Goal: Check status: Check status

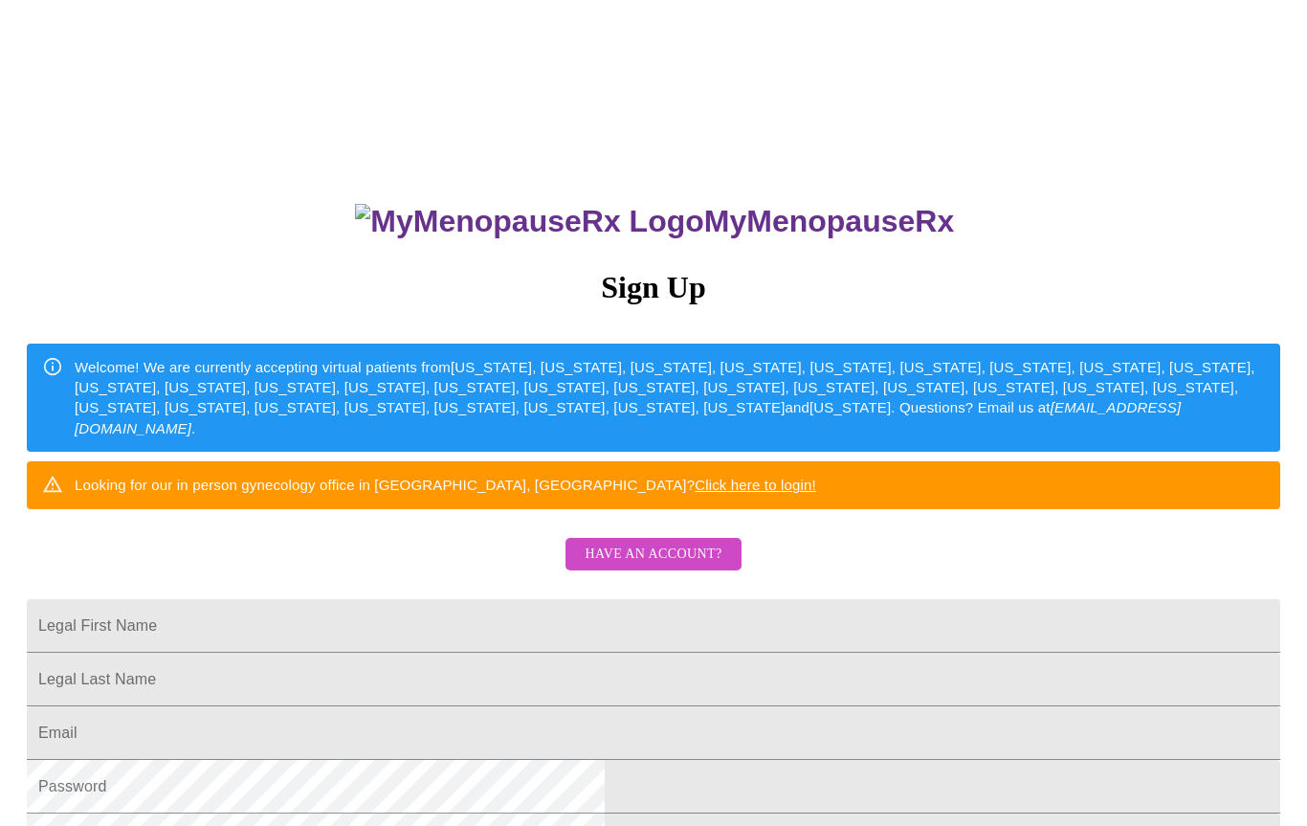
click at [723, 653] on input "Legal First Name" at bounding box center [654, 626] width 1254 height 54
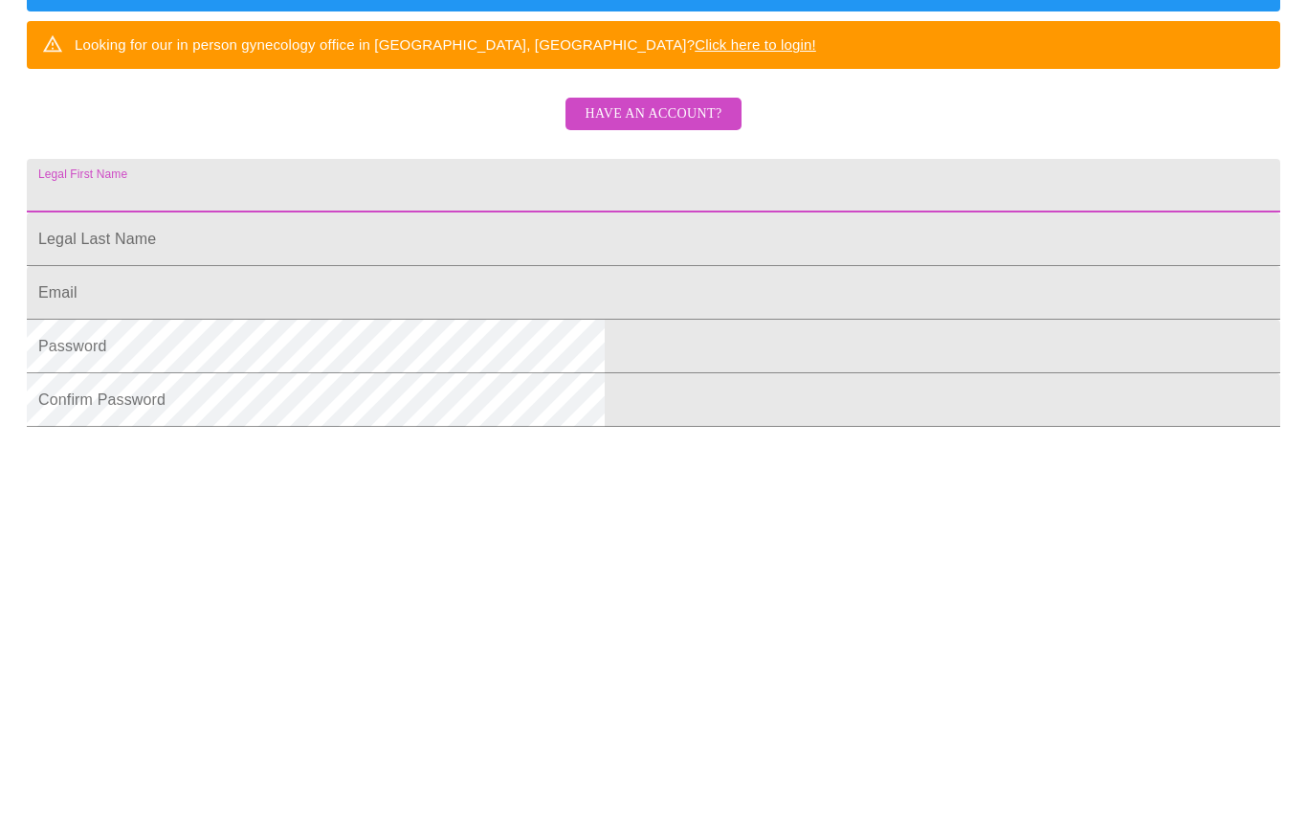
click at [673, 501] on span "Have an account?" at bounding box center [653, 513] width 137 height 24
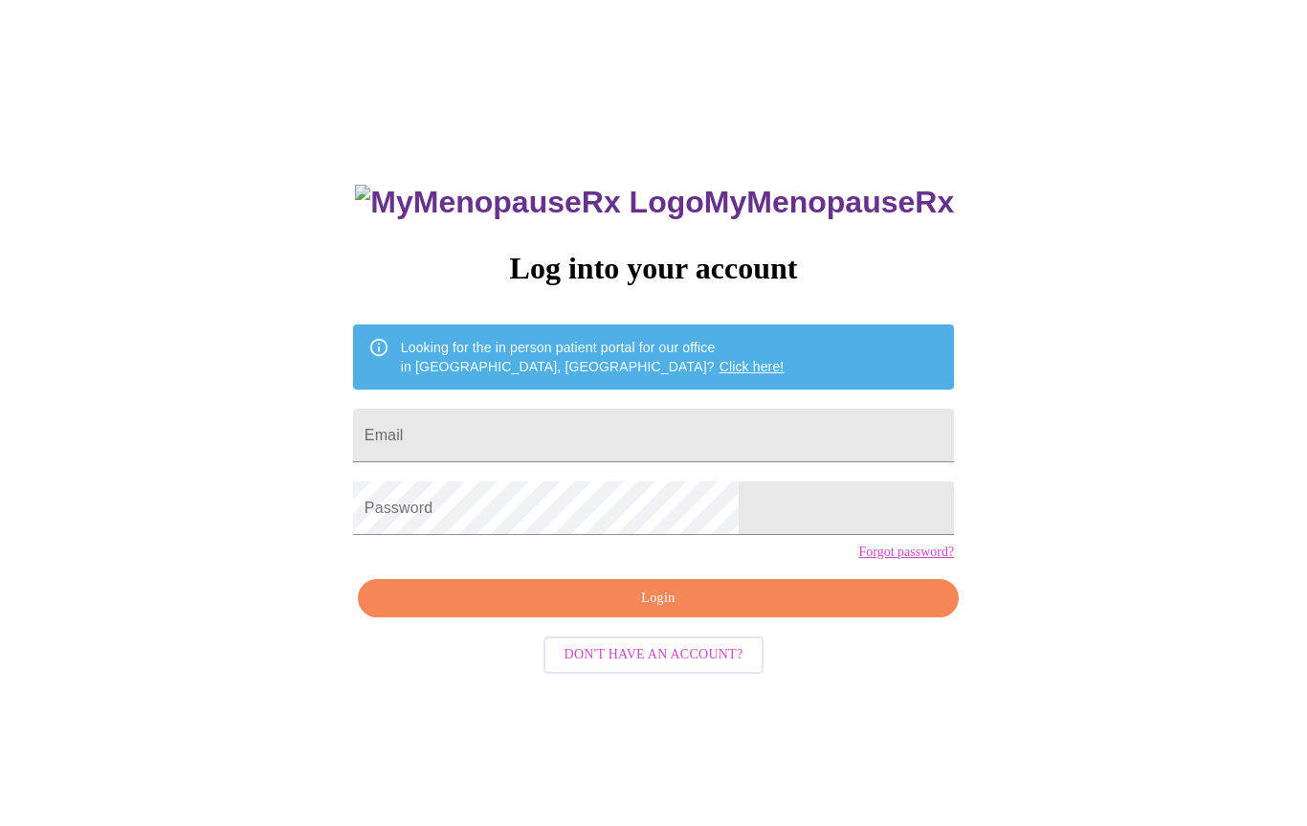
click at [722, 434] on input "Email" at bounding box center [653, 436] width 601 height 54
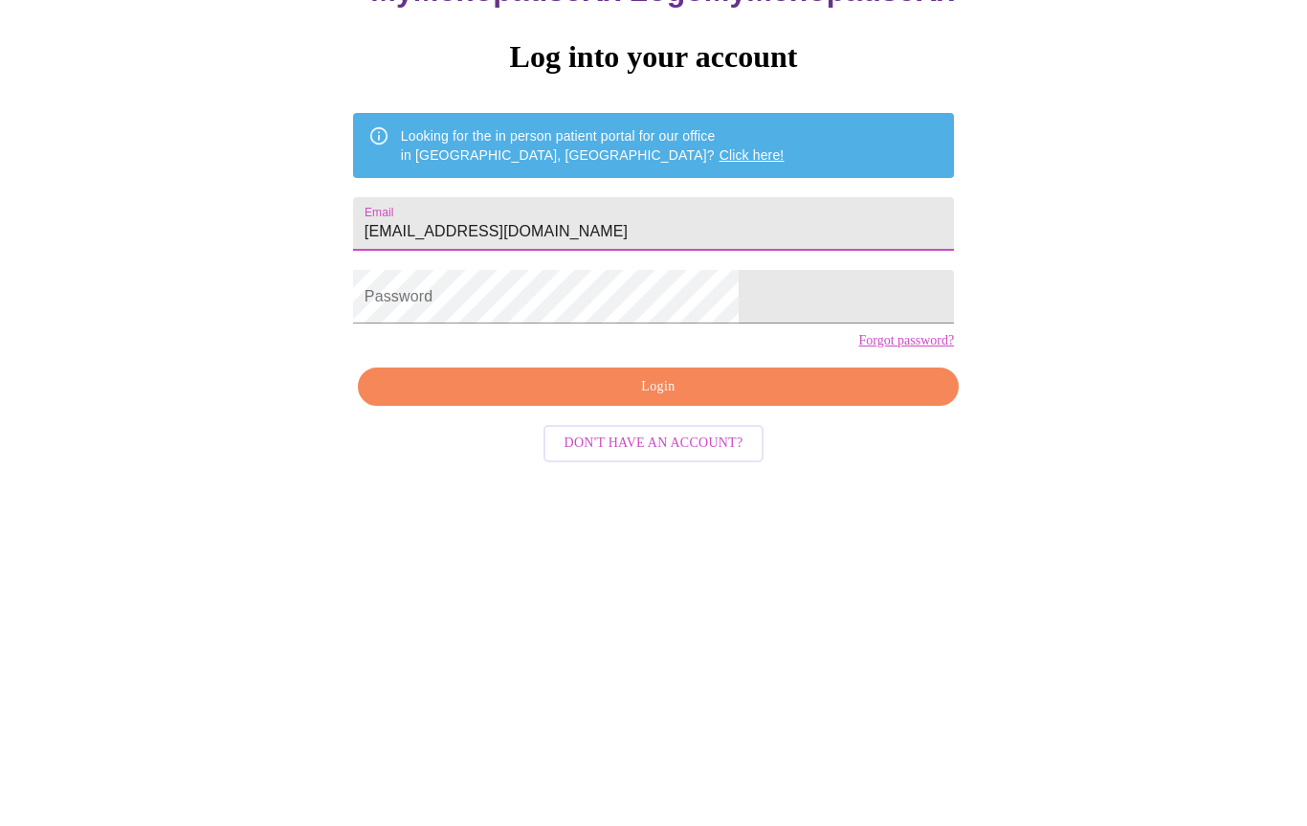
type input "[EMAIL_ADDRESS][DOMAIN_NAME]"
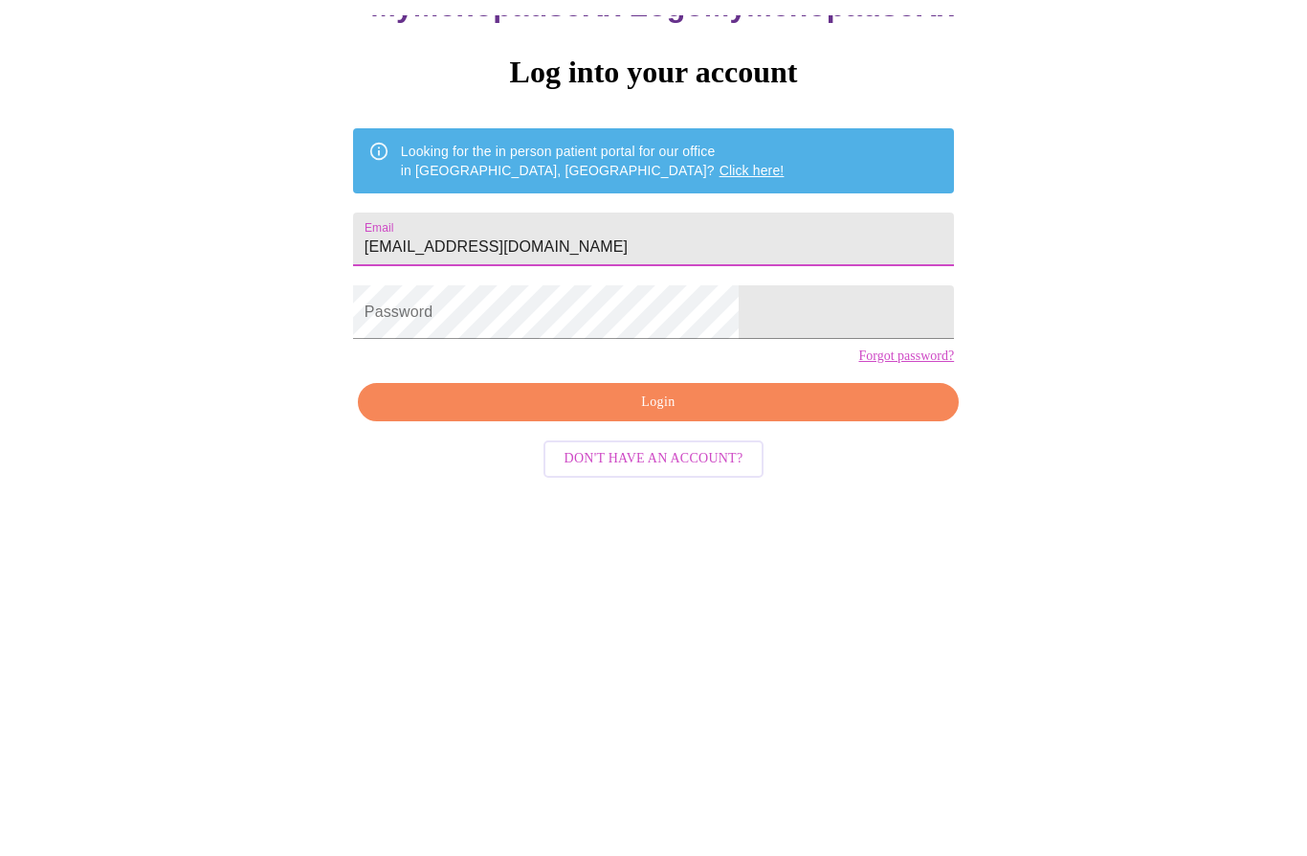
scroll to position [0, 0]
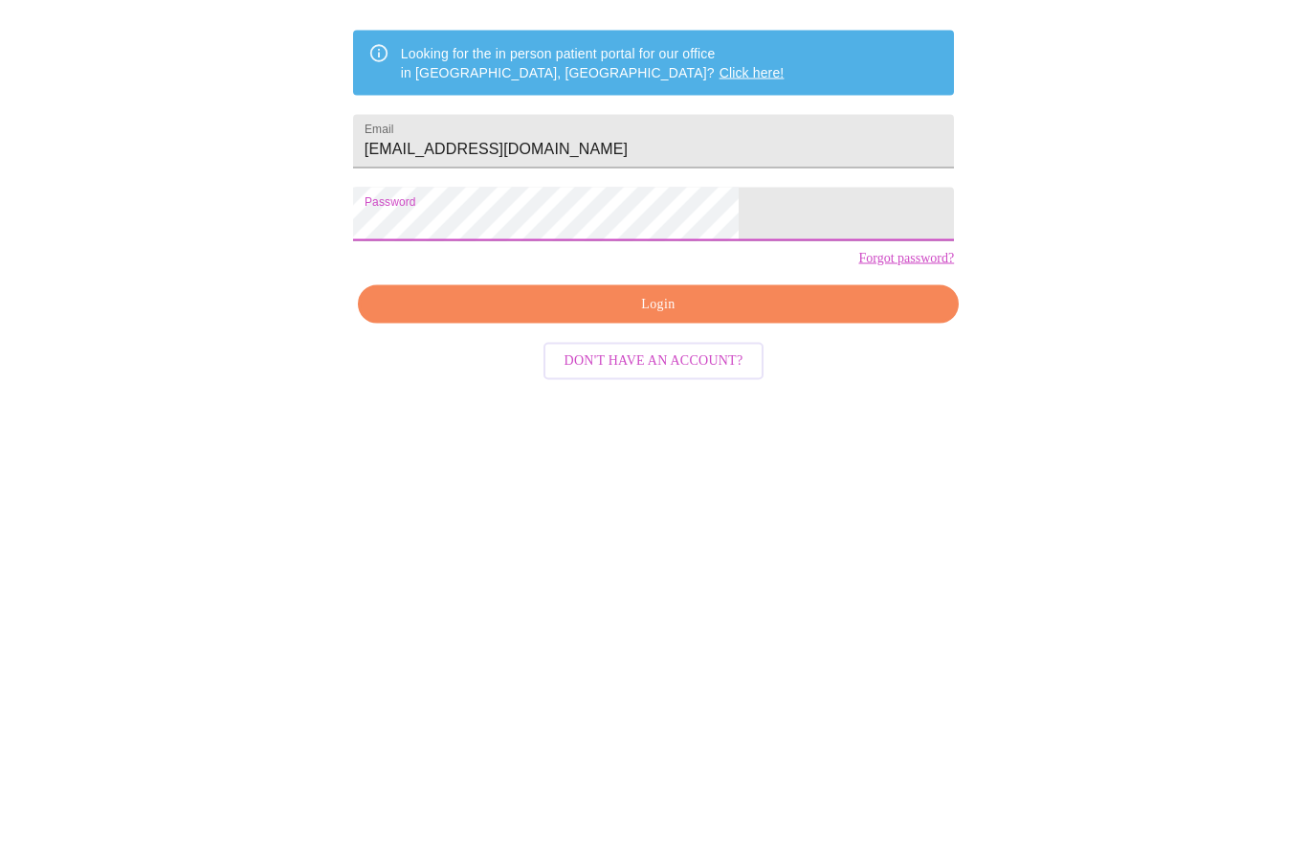
click at [774, 612] on span "Login" at bounding box center [658, 624] width 557 height 24
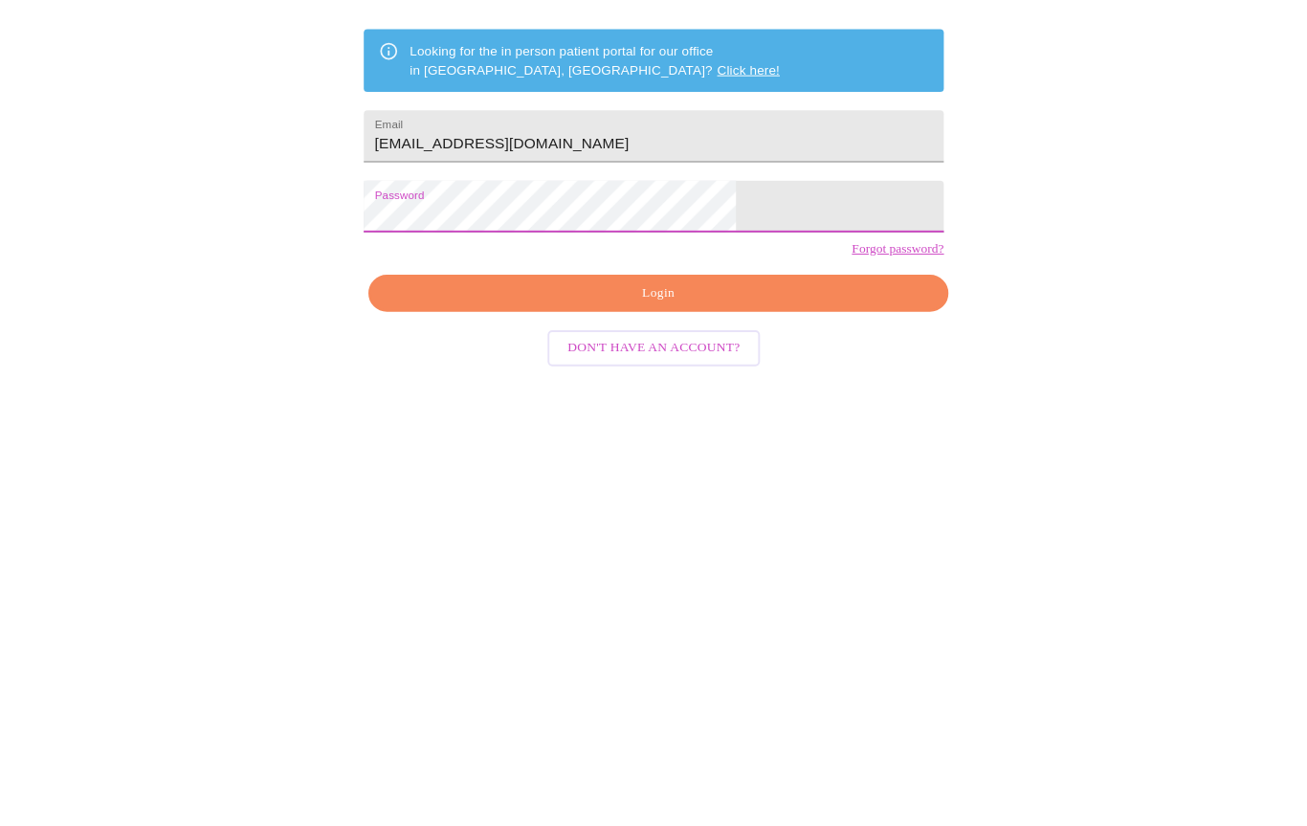
scroll to position [19, 0]
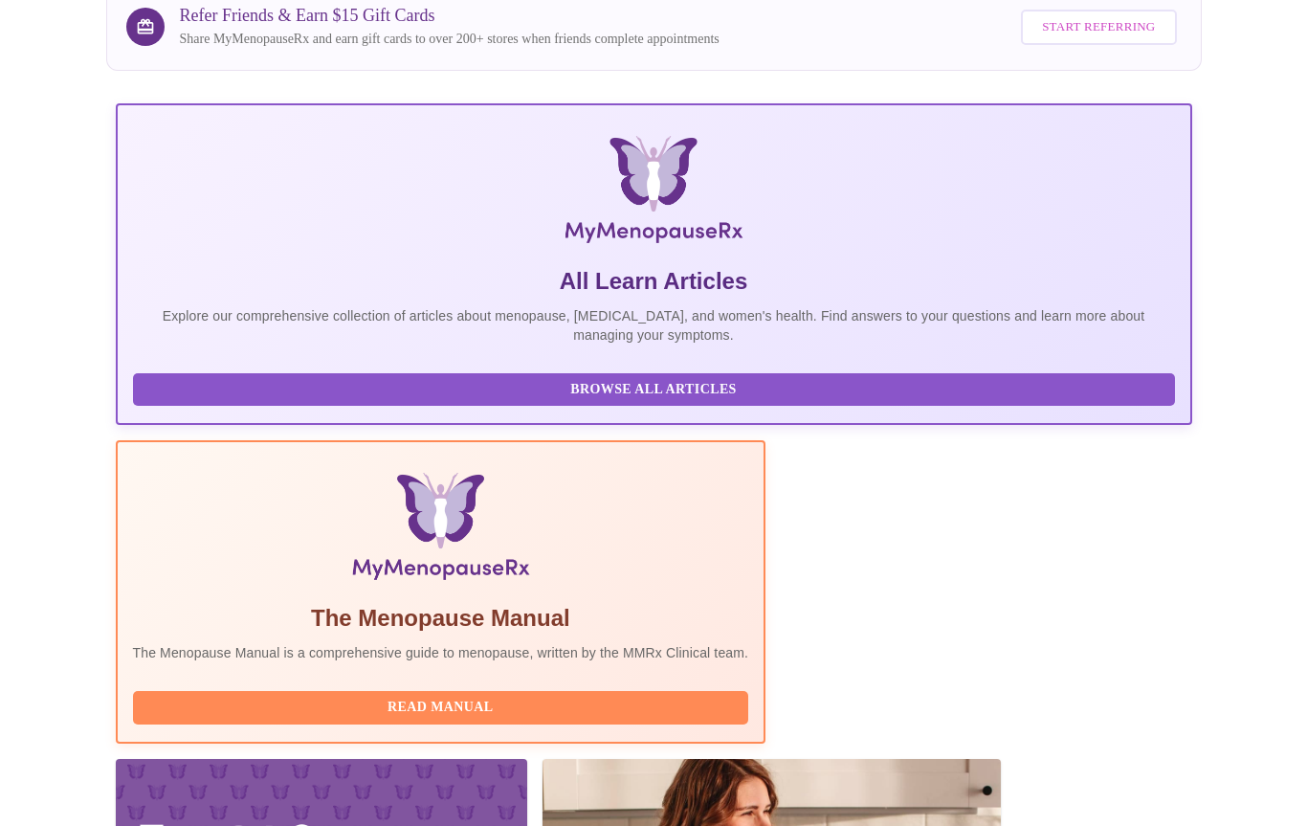
scroll to position [266, 0]
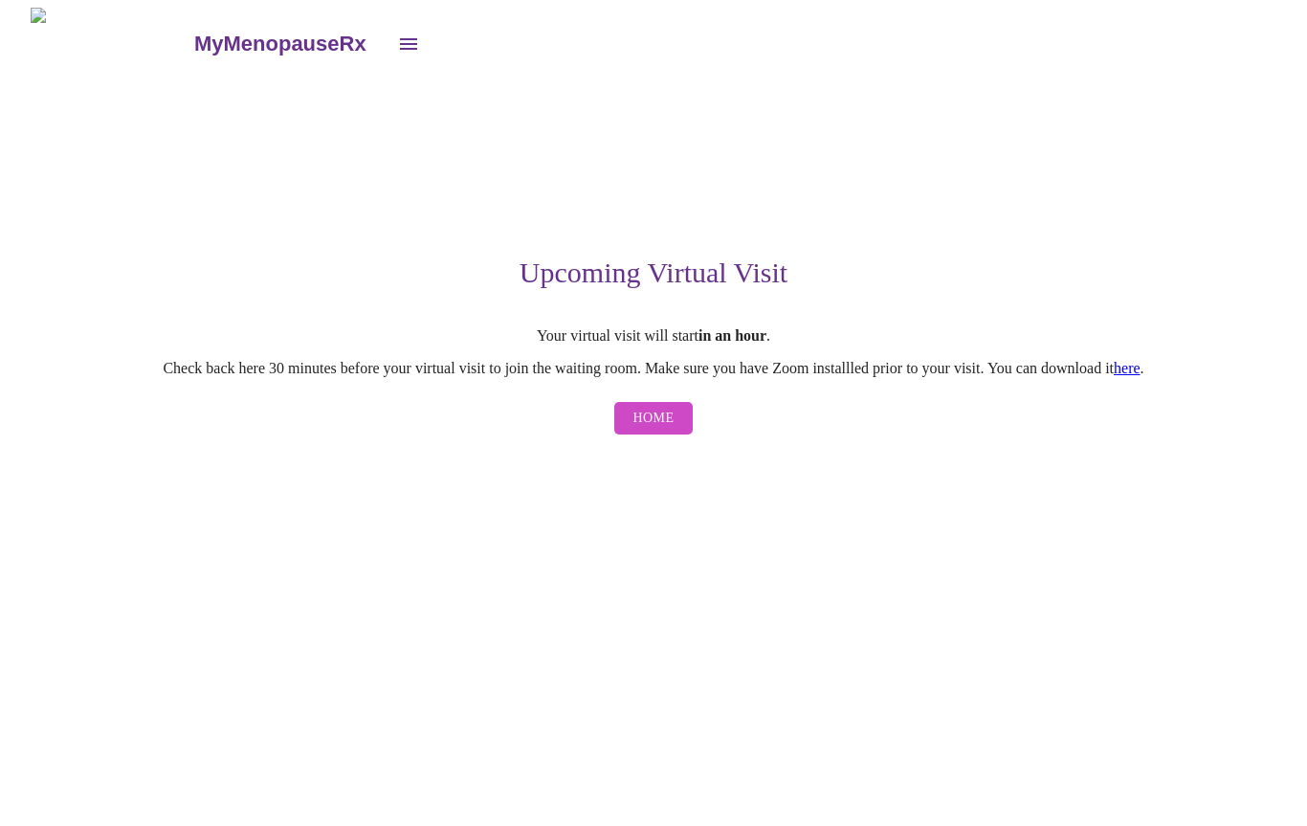
click at [670, 420] on span "Home" at bounding box center [654, 419] width 41 height 24
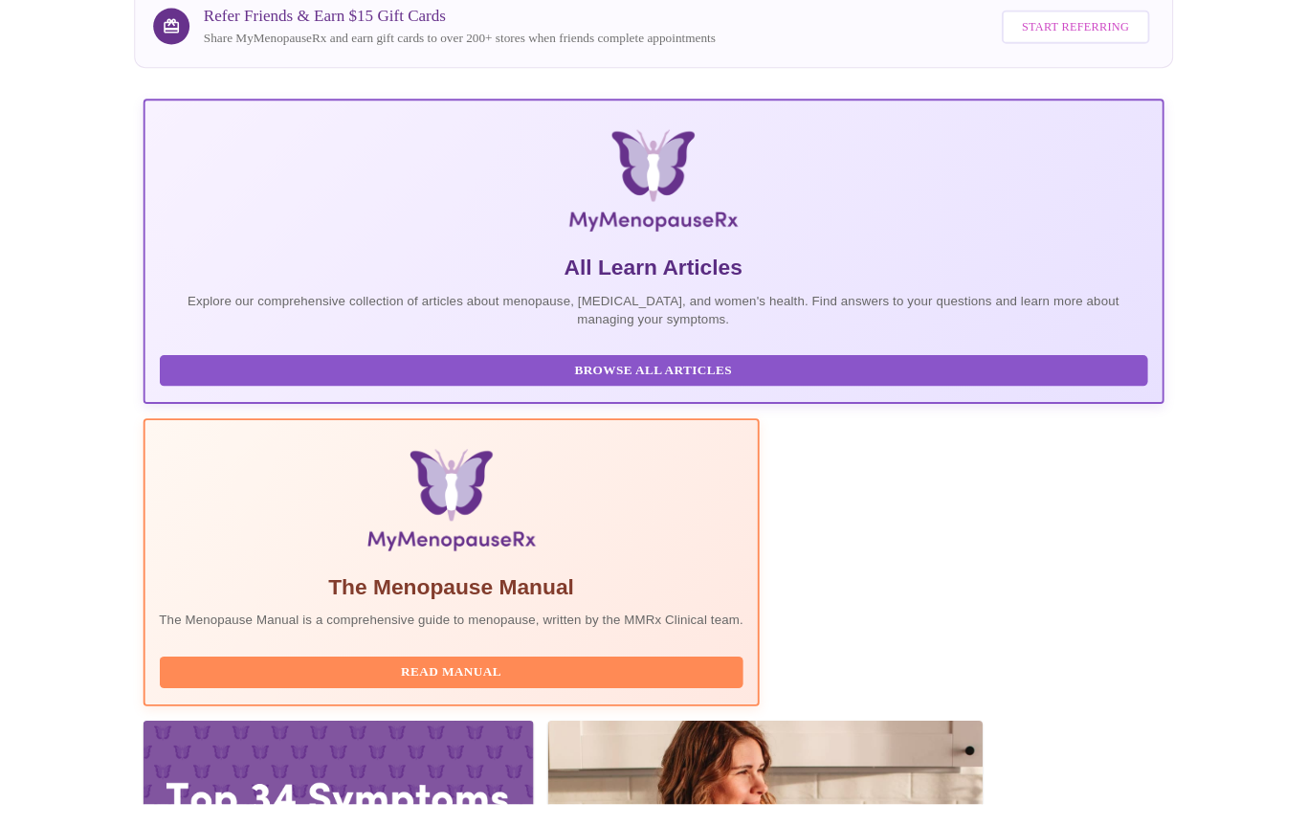
scroll to position [266, 0]
